Goal: Find specific page/section: Find specific page/section

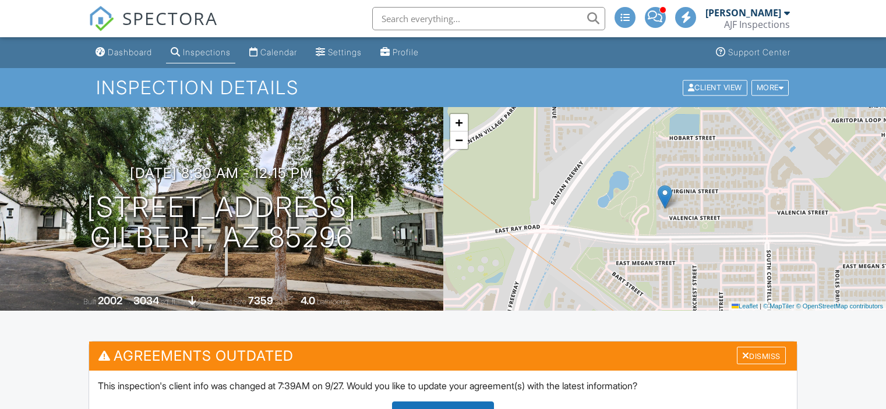
click at [291, 49] on div "Calendar" at bounding box center [278, 52] width 37 height 10
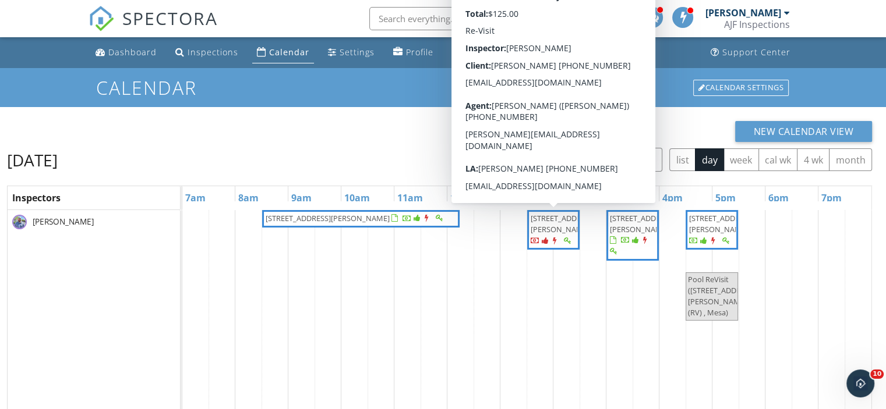
click at [559, 235] on span "1471 W Canary Way (RV) , Chandler 85286" at bounding box center [562, 224] width 65 height 22
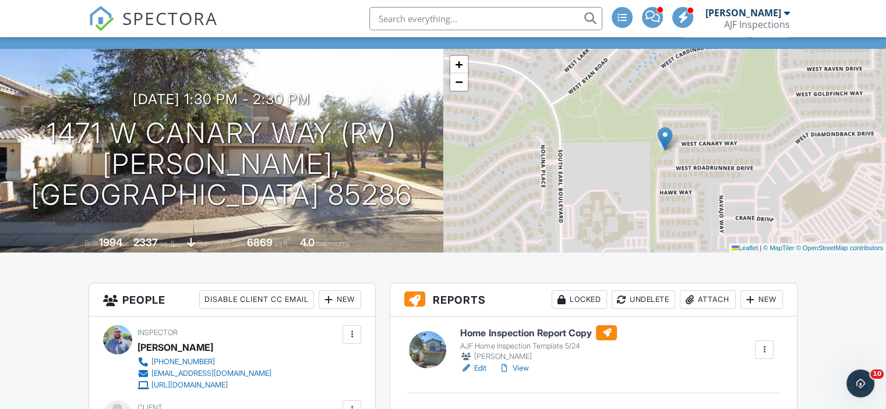
scroll to position [175, 0]
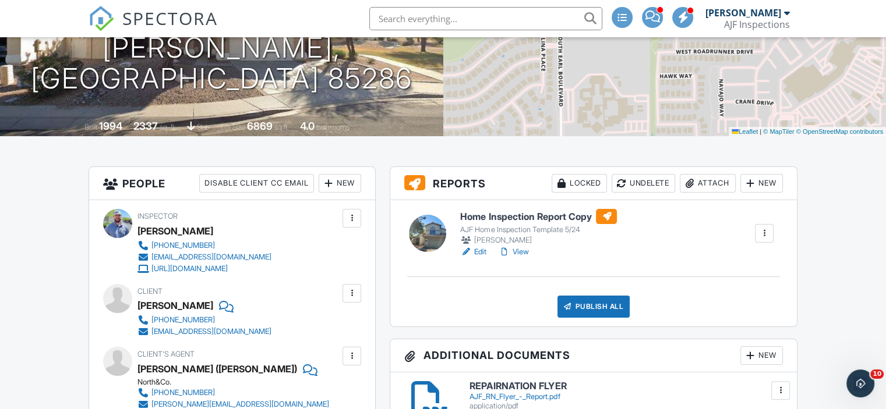
click at [519, 248] on link "View" at bounding box center [513, 252] width 30 height 12
